Goal: Task Accomplishment & Management: Manage account settings

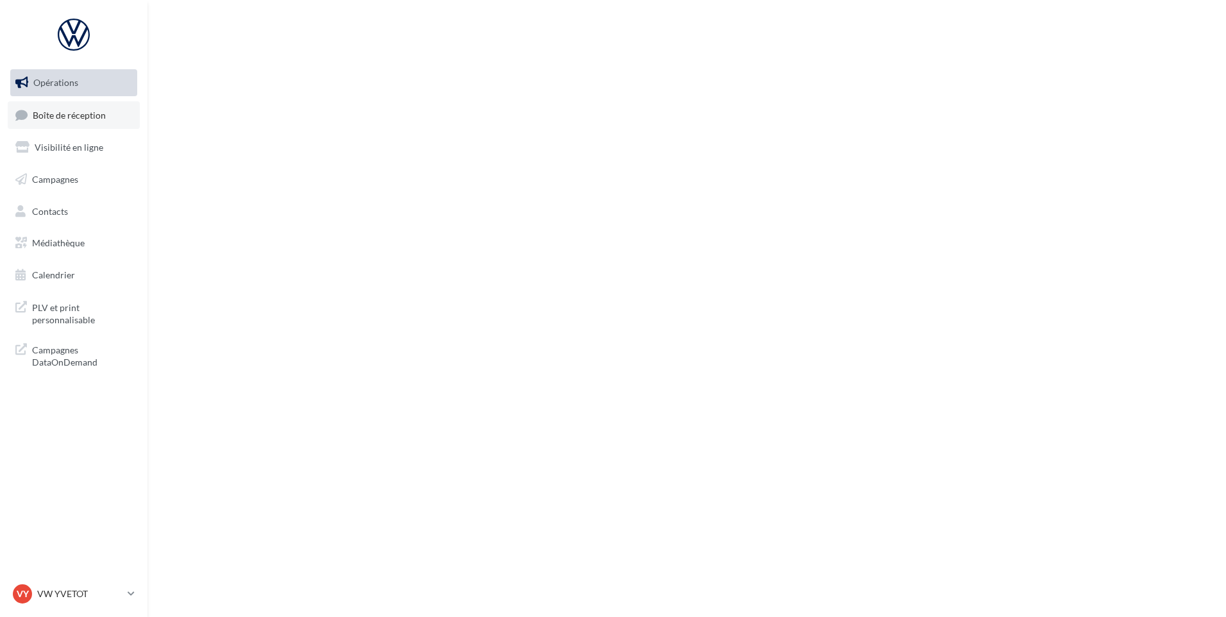
click at [77, 112] on span "Boîte de réception" at bounding box center [69, 114] width 73 height 11
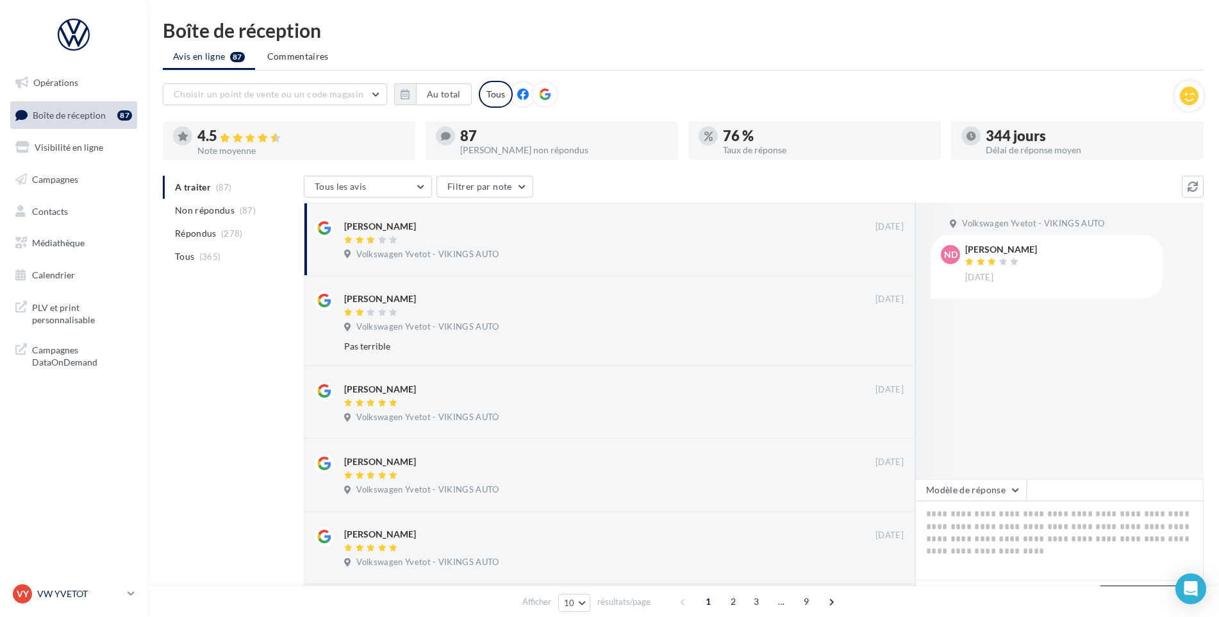
click at [72, 577] on nav "Opérations Boîte de réception 87 Visibilité en ligne Campagnes Contacts Médiath…" at bounding box center [73, 308] width 147 height 617
click at [64, 613] on div "VY VW YVETOT vw-yve-vau" at bounding box center [73, 598] width 147 height 35
click at [60, 589] on p "VW YVETOT" at bounding box center [79, 593] width 85 height 13
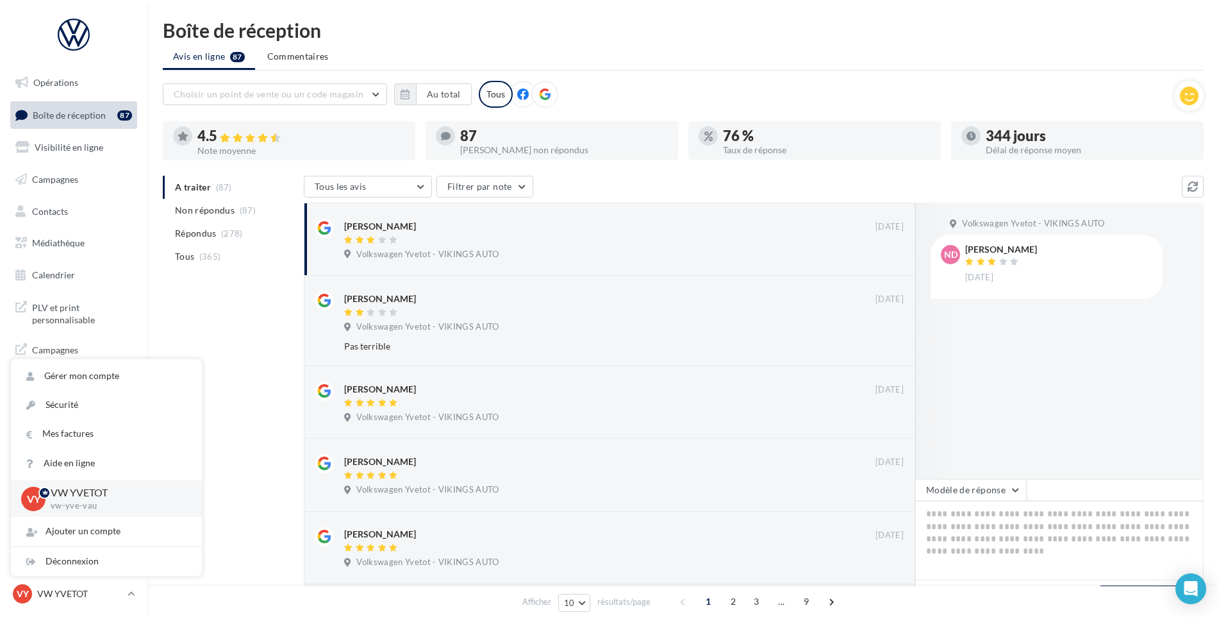
click at [230, 524] on div "A traiter (87) Non répondus (87) Répondus (278) Tous (365) Tous les avis Tous l…" at bounding box center [683, 615] width 1041 height 878
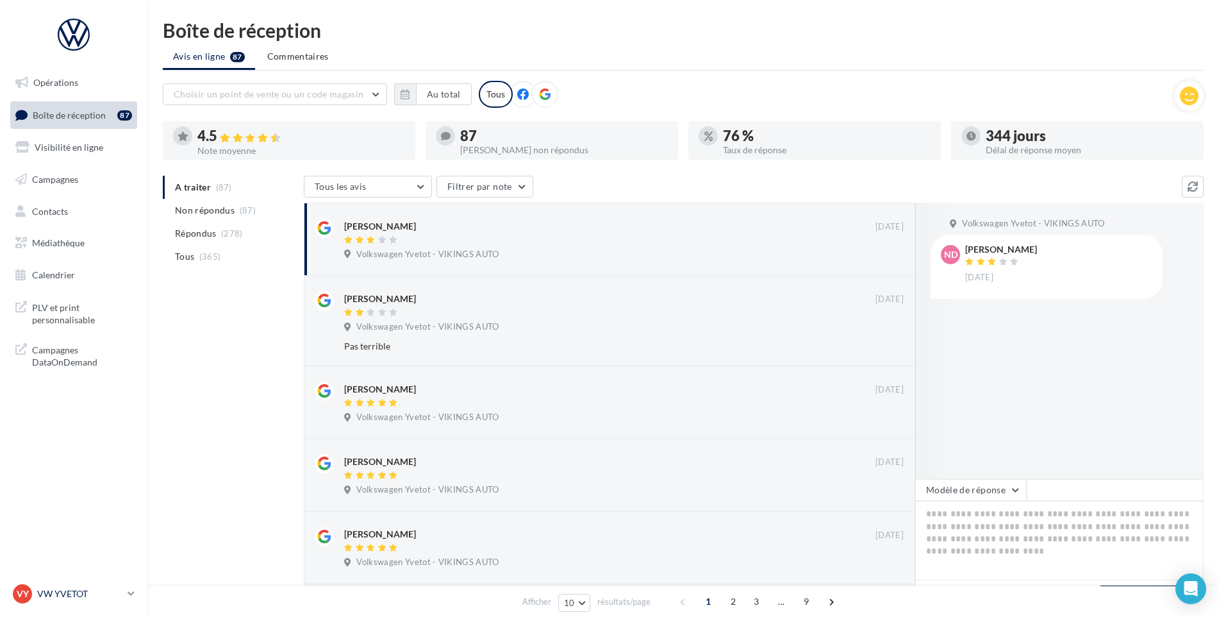
click at [46, 596] on p "VW YVETOT" at bounding box center [79, 593] width 85 height 13
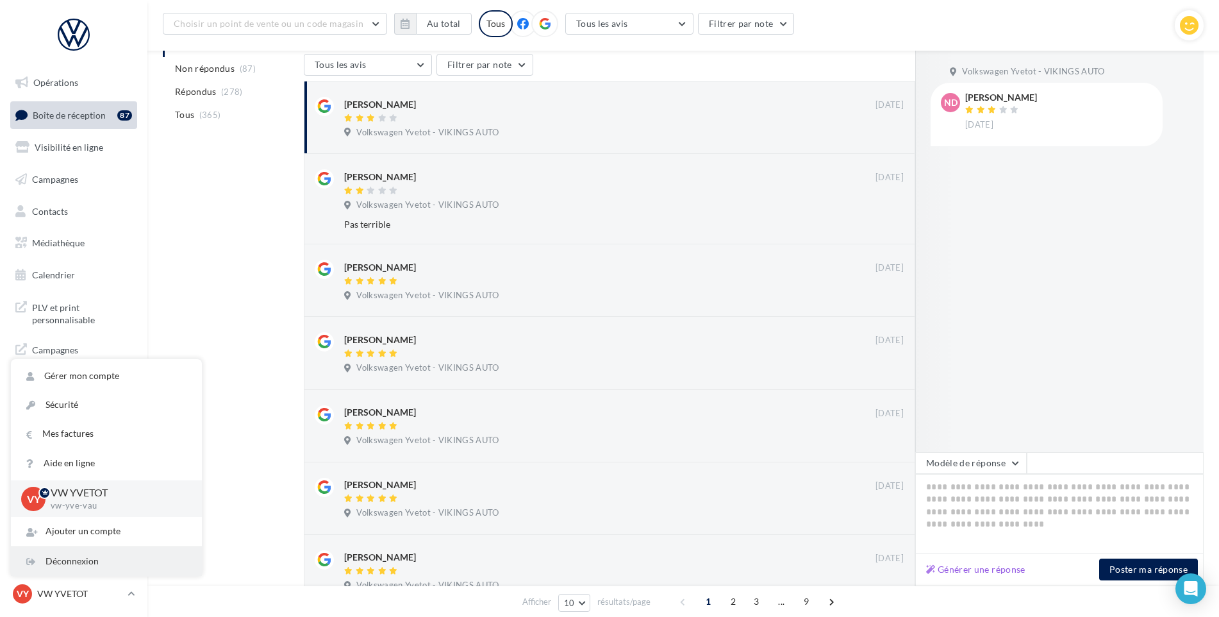
scroll to position [203, 0]
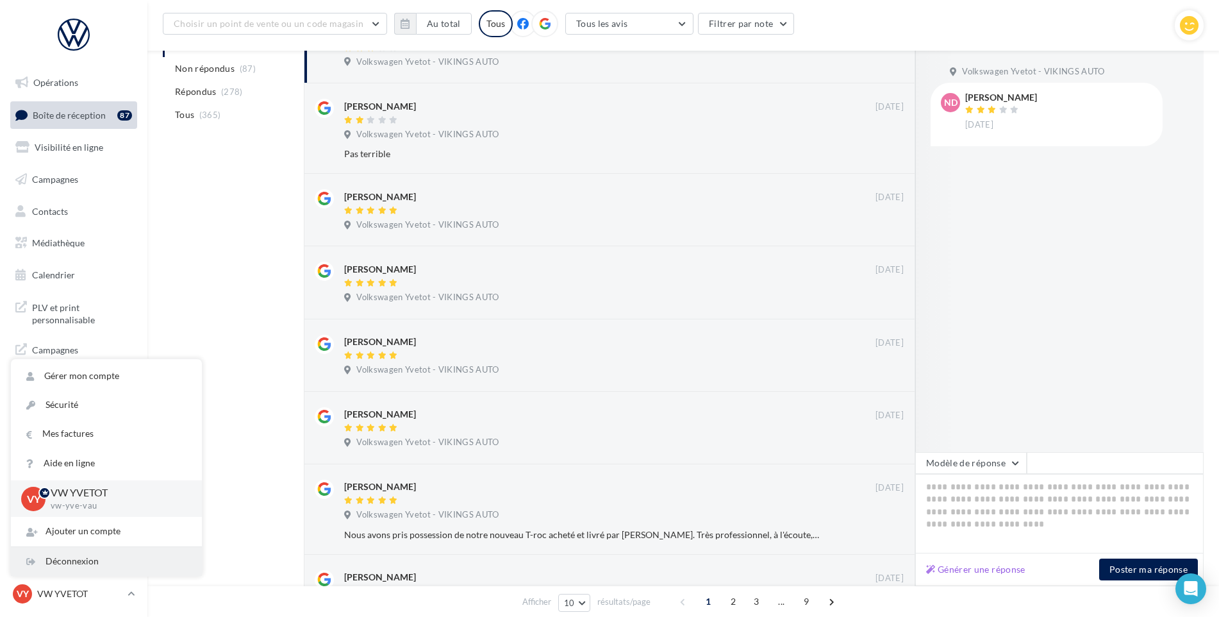
click at [77, 568] on div "Déconnexion" at bounding box center [106, 561] width 191 height 29
